Goal: Find specific page/section: Locate a particular part of the current website

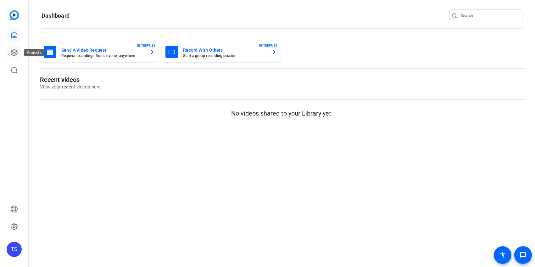
click at [14, 51] on icon at bounding box center [14, 53] width 8 height 8
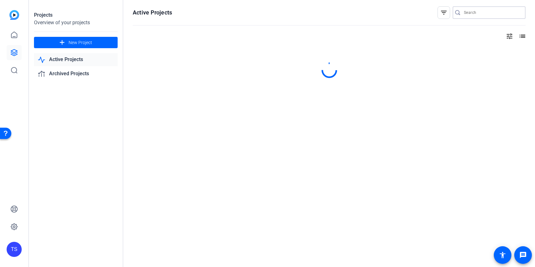
click at [474, 12] on input "Search" at bounding box center [492, 13] width 57 height 8
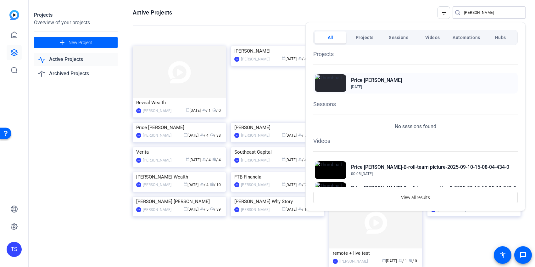
click at [359, 76] on h2 "Price Perkins" at bounding box center [376, 80] width 51 height 8
click at [482, 12] on div at bounding box center [267, 133] width 535 height 267
click at [482, 12] on input "perkins" at bounding box center [492, 13] width 57 height 8
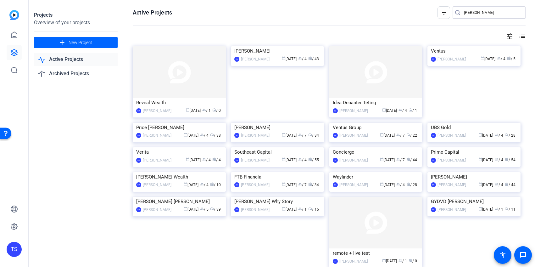
click at [482, 12] on input "perkins" at bounding box center [492, 13] width 57 height 8
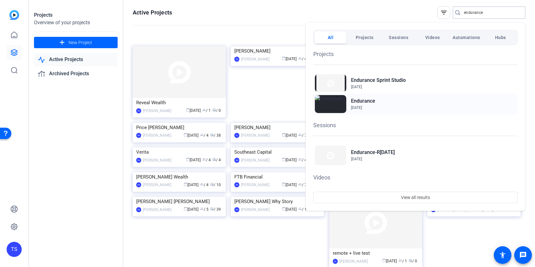
type input "endurance"
click at [360, 100] on h2 "Endurance" at bounding box center [363, 101] width 24 height 8
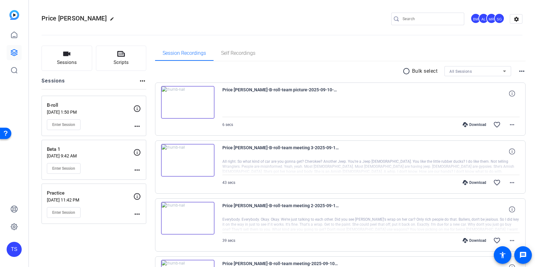
click at [203, 110] on img at bounding box center [187, 102] width 53 height 33
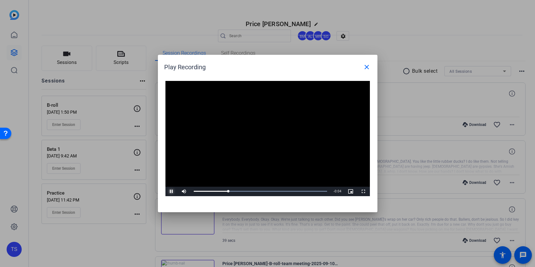
click at [174, 191] on span "Video Player" at bounding box center [172, 191] width 13 height 0
drag, startPoint x: 243, startPoint y: 191, endPoint x: 295, endPoint y: 191, distance: 52.2
click at [295, 191] on div "Loaded : 100.00% 0:04 0:02" at bounding box center [261, 191] width 134 height 2
click at [365, 66] on mat-icon "close" at bounding box center [367, 67] width 8 height 8
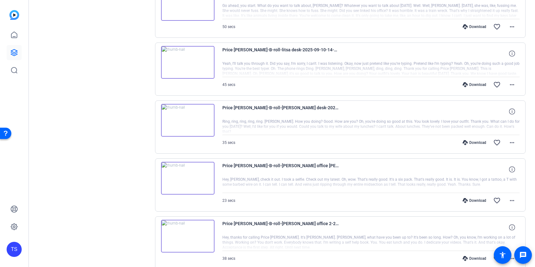
scroll to position [232, 0]
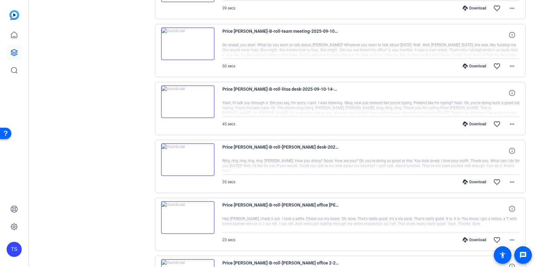
click at [214, 166] on img at bounding box center [187, 159] width 53 height 33
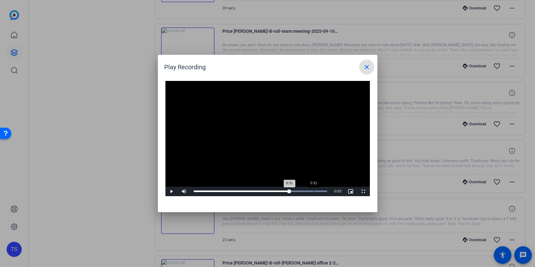
drag, startPoint x: 215, startPoint y: 191, endPoint x: 314, endPoint y: 191, distance: 98.8
click at [314, 191] on div "0:31" at bounding box center [314, 191] width 0 height 2
click at [368, 67] on mat-icon "close" at bounding box center [367, 67] width 8 height 8
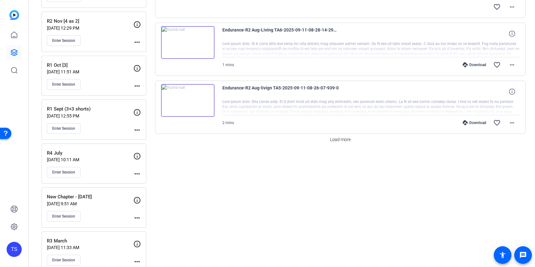
scroll to position [559, 0]
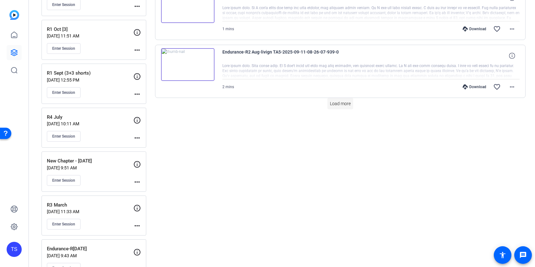
click at [330, 104] on span "Load more" at bounding box center [340, 103] width 21 height 7
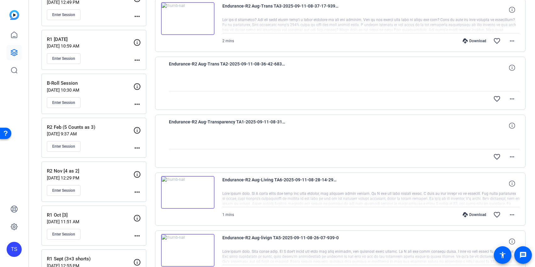
scroll to position [372, 0]
